Goal: Information Seeking & Learning: Check status

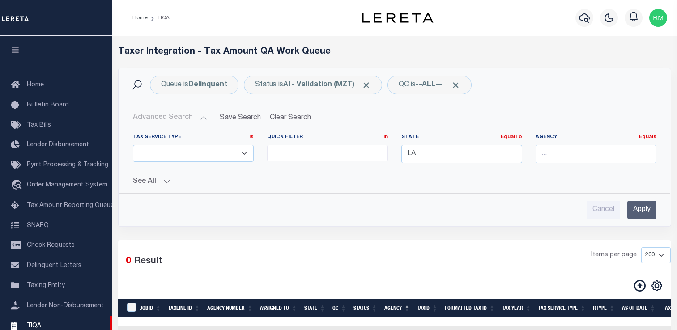
select select
select select "200"
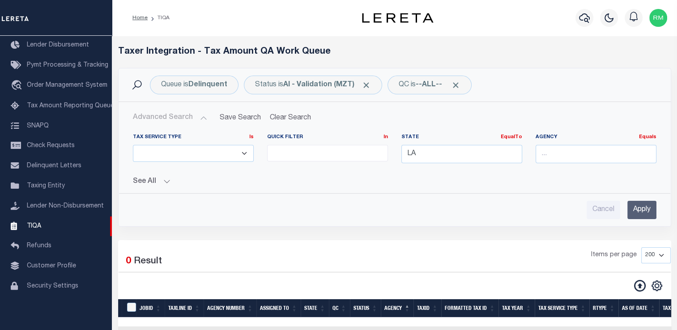
click at [394, 227] on div "Queue is Delinquent Status is AI - Validation (MZT) QC is --ALL-- Search Advanc…" at bounding box center [394, 154] width 567 height 172
click at [418, 158] on input "LA" at bounding box center [461, 154] width 121 height 18
type input "L"
click at [643, 212] on input "Apply" at bounding box center [641, 210] width 29 height 18
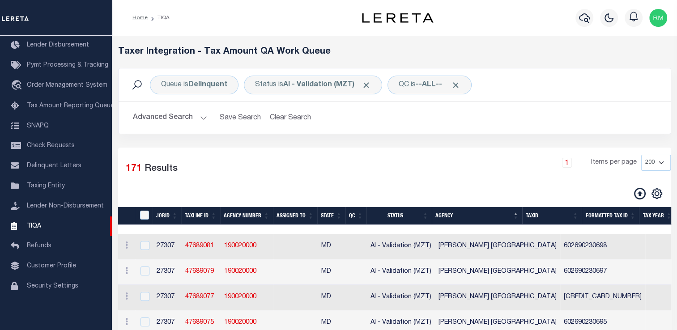
click at [193, 120] on button "Advanced Search" at bounding box center [170, 117] width 74 height 17
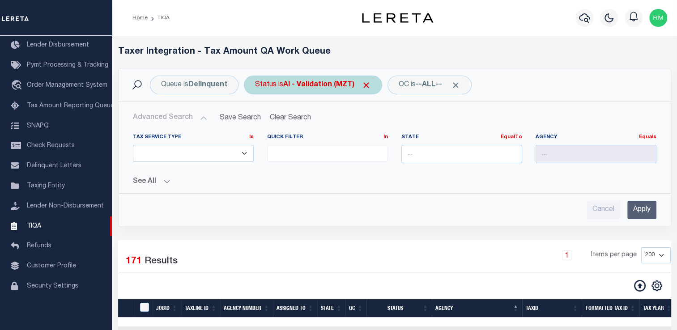
click at [291, 86] on b "AI - Validation (MZT)" at bounding box center [327, 84] width 88 height 7
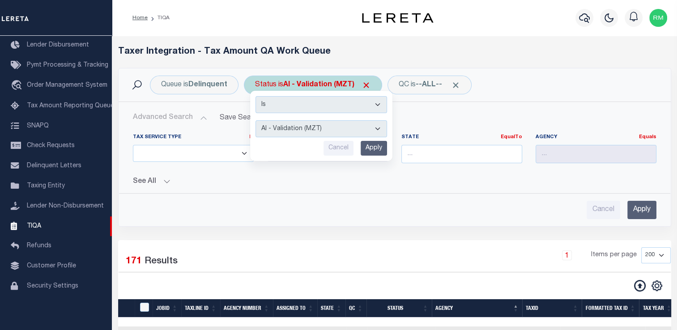
click at [292, 131] on select "AI - Bot Exception (ERR) AI - Bot Running (PLA) AI - Failed QA (FQA) AI - Prep …" at bounding box center [322, 128] width 132 height 17
select select "ERR"
click at [256, 120] on select "AI - Bot Exception (ERR) AI - Bot Running (PLA) AI - Failed QA (FQA) AI - Prep …" at bounding box center [322, 128] width 132 height 17
click at [369, 149] on input "Apply" at bounding box center [374, 148] width 26 height 15
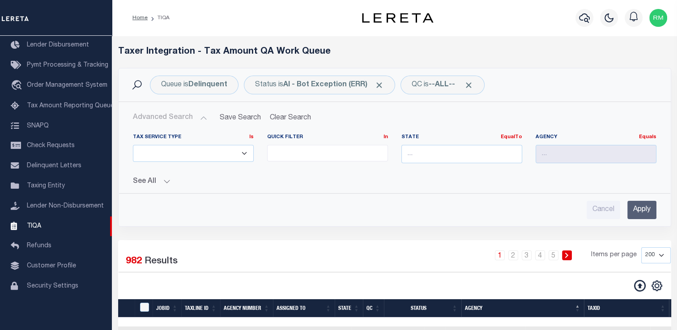
click at [637, 209] on input "Apply" at bounding box center [641, 210] width 29 height 18
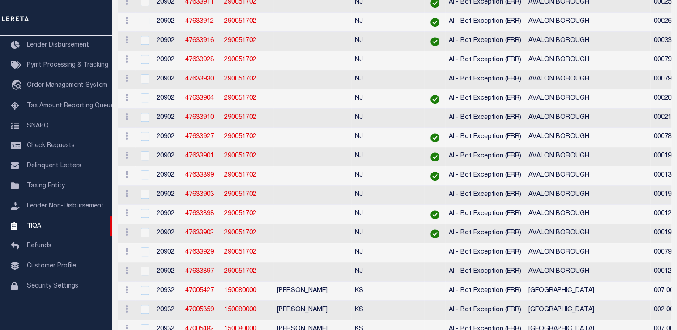
scroll to position [0, 0]
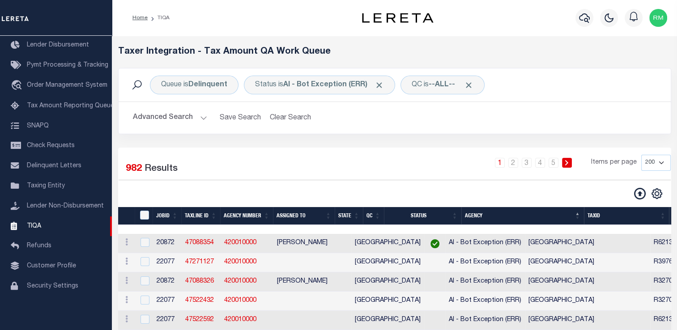
click at [193, 123] on button "Advanced Search" at bounding box center [170, 117] width 74 height 17
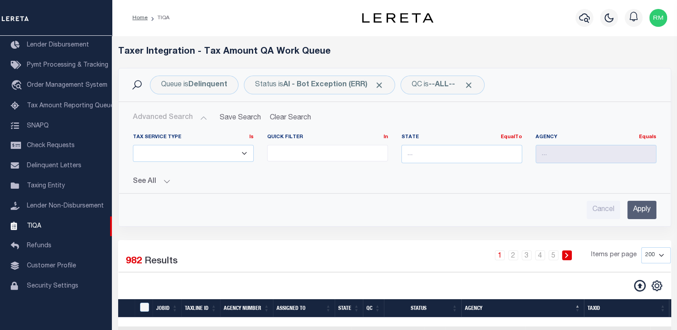
click at [203, 119] on button "Advanced Search" at bounding box center [170, 117] width 74 height 17
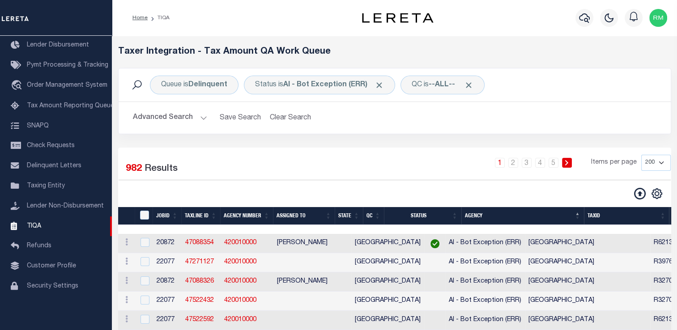
click at [203, 119] on button "Advanced Search" at bounding box center [170, 117] width 74 height 17
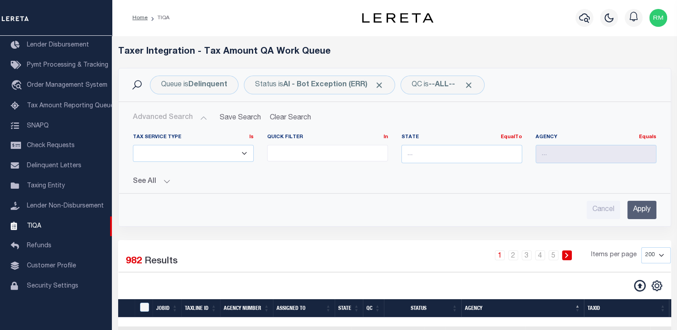
click at [477, 269] on div "1 2 3 4 5 Items per page 10 25 50 100 200 500 1000 2000" at bounding box center [465, 258] width 411 height 23
click at [635, 206] on input "Apply" at bounding box center [641, 210] width 29 height 18
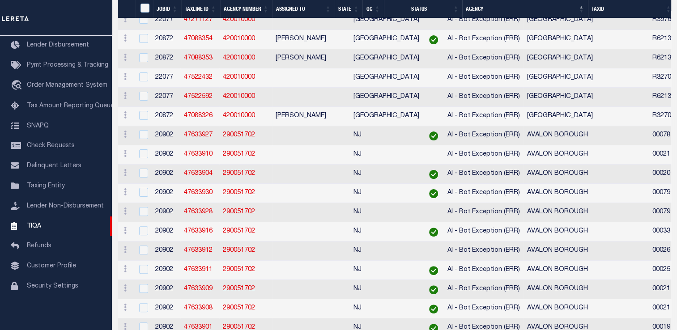
scroll to position [649, 0]
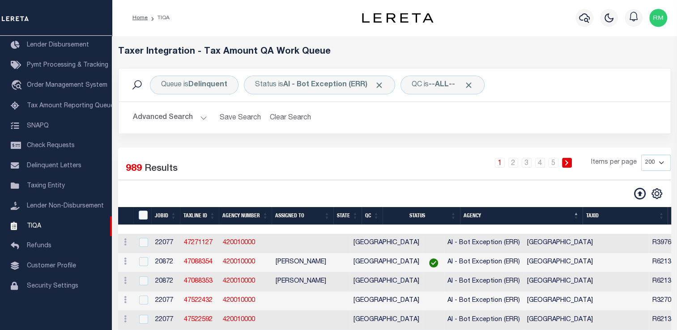
click at [197, 123] on button "Advanced Search" at bounding box center [170, 117] width 74 height 17
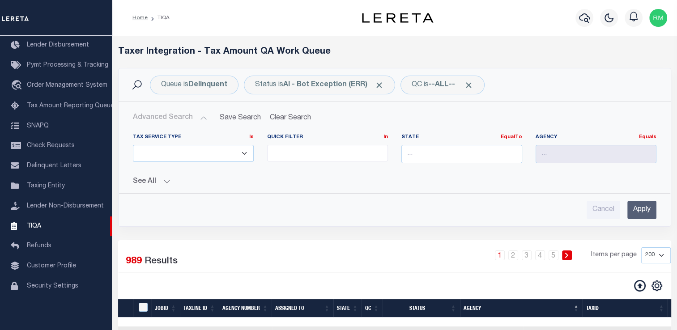
click at [203, 122] on button "Advanced Search" at bounding box center [170, 117] width 74 height 17
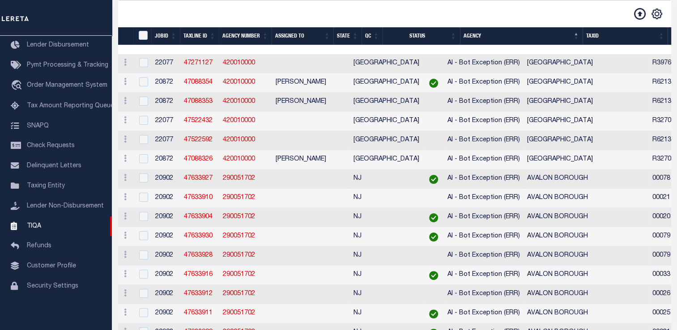
click at [354, 33] on th "State" at bounding box center [347, 36] width 28 height 18
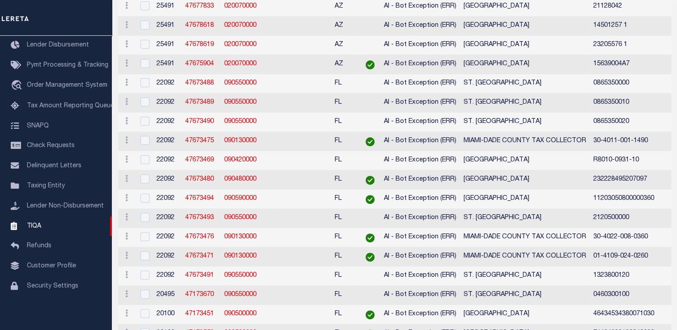
scroll to position [0, 0]
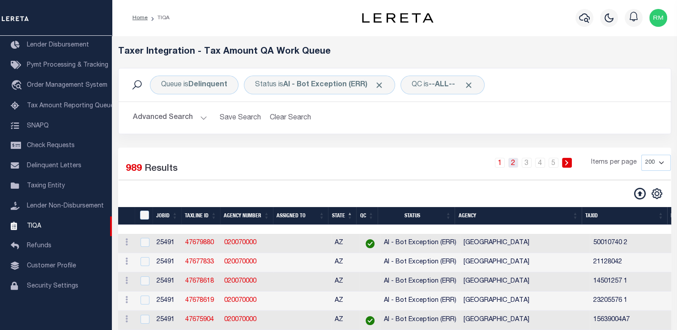
click at [516, 166] on link "2" at bounding box center [513, 163] width 10 height 10
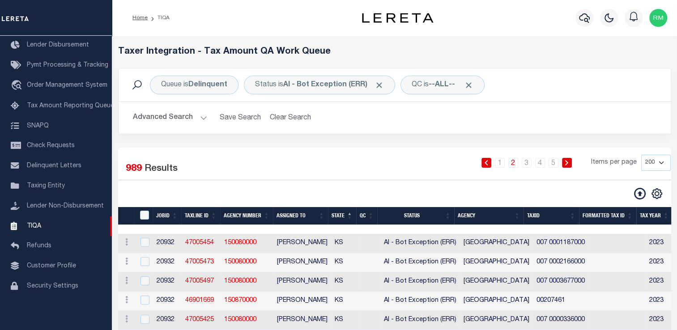
scroll to position [34, 0]
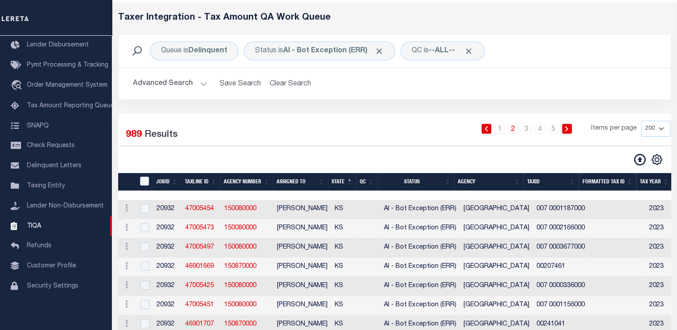
click at [417, 160] on div "CSV Export Selected Print Show Filter Show Search Columns 0: 1: TaxID 2: JobID …" at bounding box center [533, 159] width 276 height 13
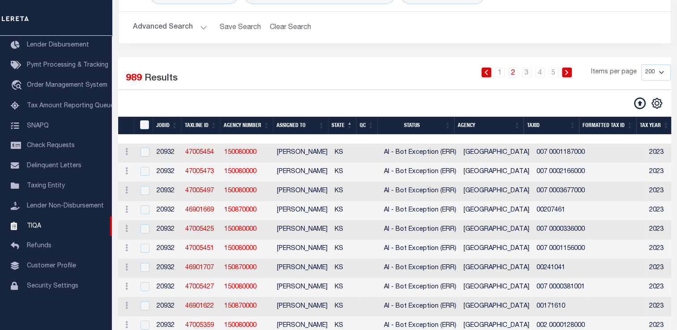
scroll to position [0, 0]
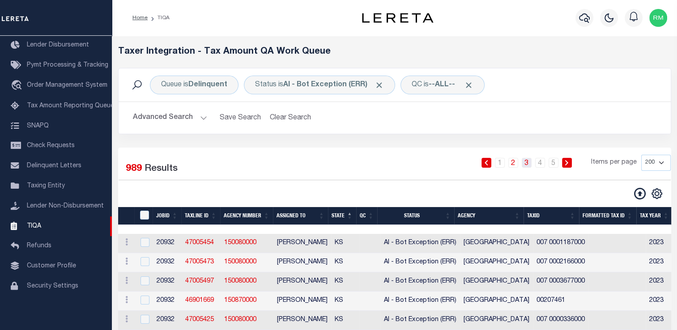
click at [527, 162] on link "3" at bounding box center [527, 163] width 10 height 10
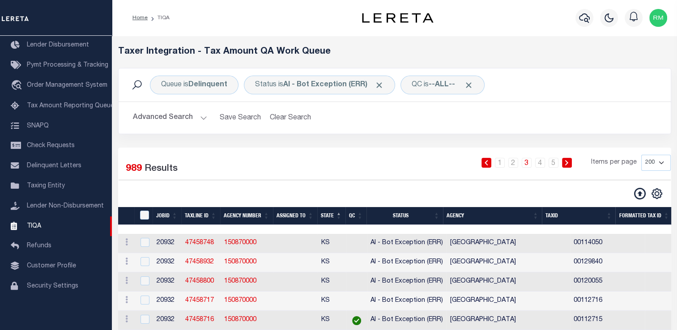
drag, startPoint x: 527, startPoint y: 162, endPoint x: 404, endPoint y: 192, distance: 127.2
click at [404, 192] on div "CSV Export Selected Print Show Filter Show Search Columns 0: 1: TaxID 2: JobID …" at bounding box center [533, 194] width 276 height 13
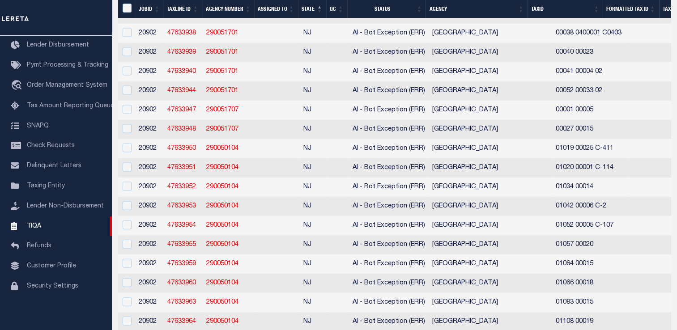
scroll to position [1916, 0]
